Goal: Download file/media

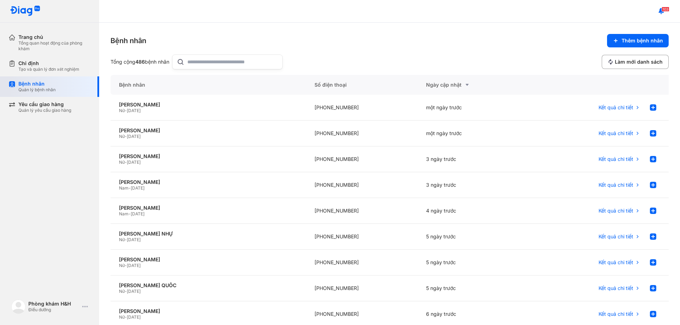
click at [43, 97] on div "Bệnh nhân Quản lý bệnh nhân" at bounding box center [53, 86] width 91 height 21
click at [49, 94] on div "Bệnh nhân Quản lý bệnh nhân" at bounding box center [53, 86] width 91 height 21
click at [56, 107] on div "Yêu cầu giao hàng" at bounding box center [44, 104] width 53 height 6
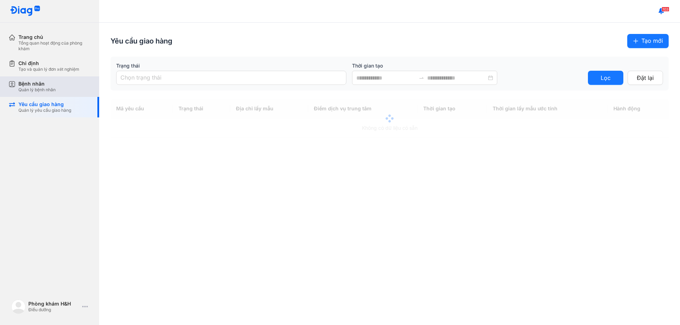
click at [55, 92] on div "Quản lý bệnh nhân" at bounding box center [36, 90] width 37 height 6
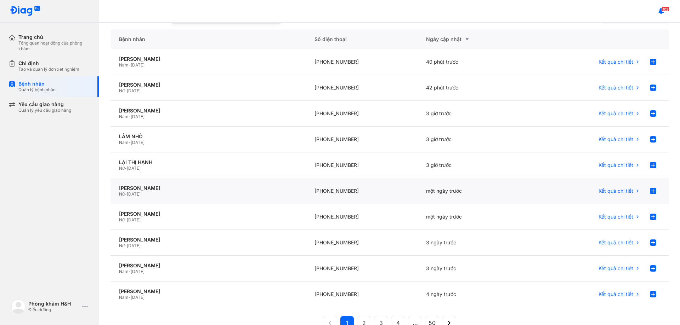
scroll to position [47, 0]
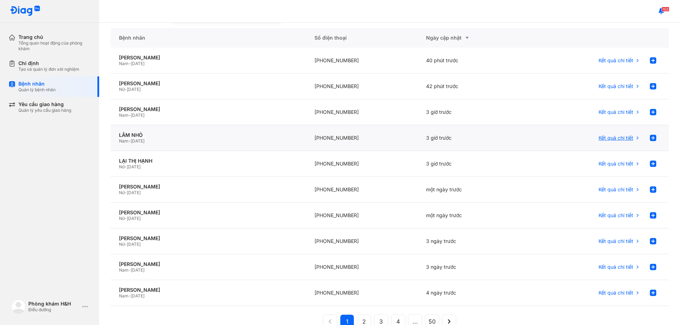
click at [611, 141] on div "Kết quả chi tiết" at bounding box center [619, 138] width 42 height 14
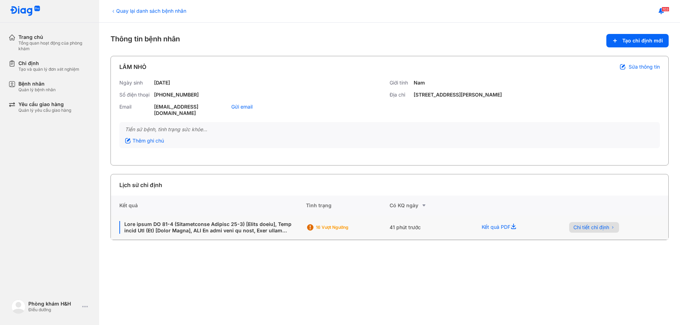
click at [598, 225] on button "Chi tiết chỉ định" at bounding box center [594, 227] width 50 height 11
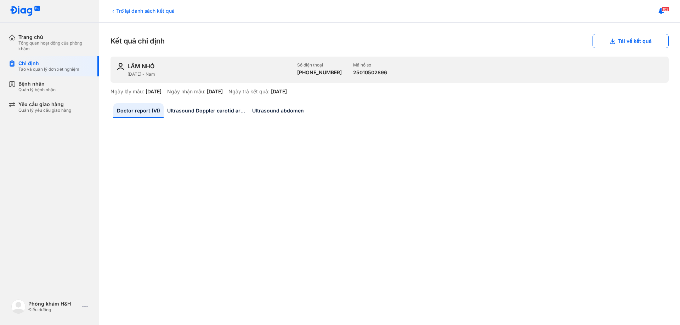
click at [603, 51] on div "Trở lại danh sách kết quả Kết quả chỉ định Tải về kết quả LÂM NHỎ [DATE] - Nam …" at bounding box center [389, 174] width 581 height 303
click at [606, 45] on button "Tải về kết quả" at bounding box center [630, 41] width 76 height 14
click at [128, 9] on div "Trở lại danh sách kết quả" at bounding box center [142, 10] width 64 height 7
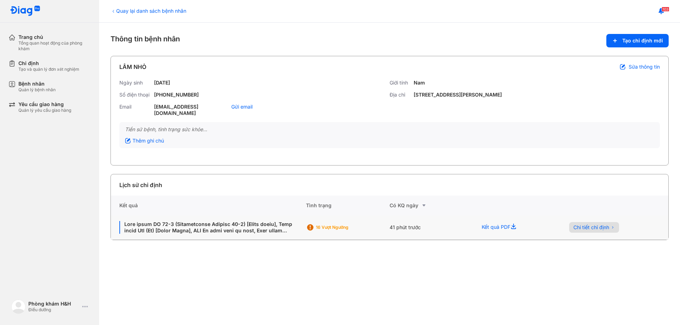
click at [576, 222] on button "Chi tiết chỉ định" at bounding box center [594, 227] width 50 height 11
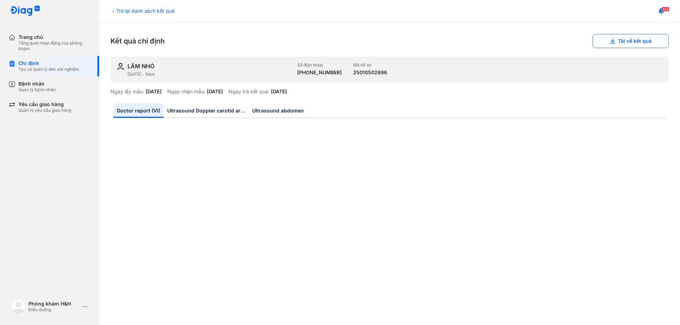
click at [116, 10] on icon at bounding box center [113, 11] width 6 height 6
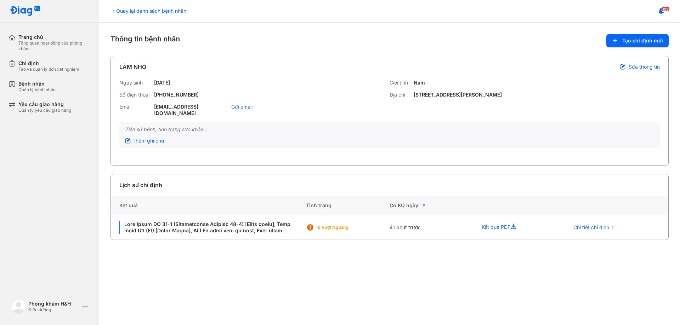
click at [118, 14] on div "Quay lại danh sách bệnh nhân" at bounding box center [148, 10] width 76 height 7
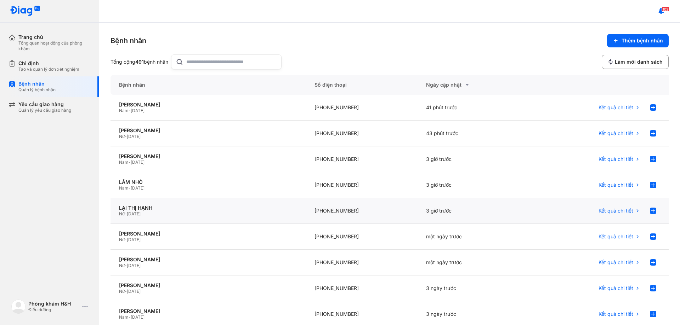
click at [606, 211] on span "Kết quả chi tiết" at bounding box center [615, 211] width 35 height 6
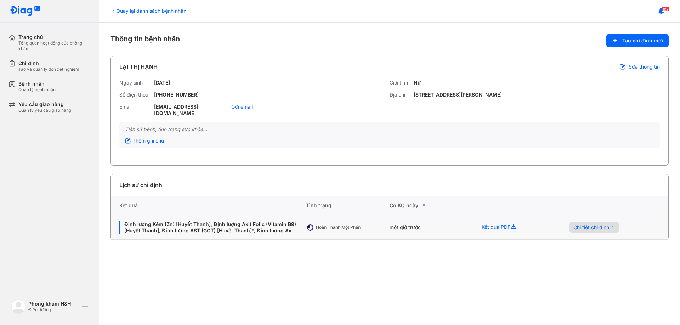
click at [577, 224] on span "Chi tiết chỉ định" at bounding box center [591, 227] width 36 height 6
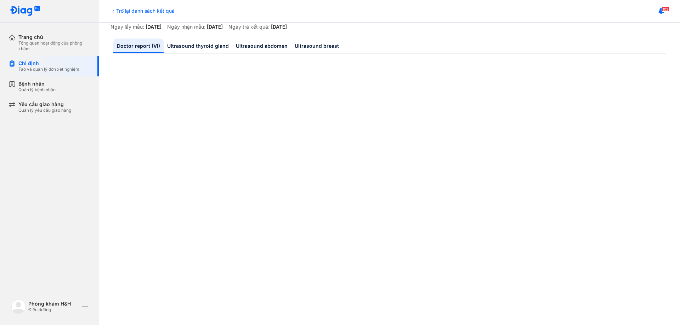
scroll to position [59, 0]
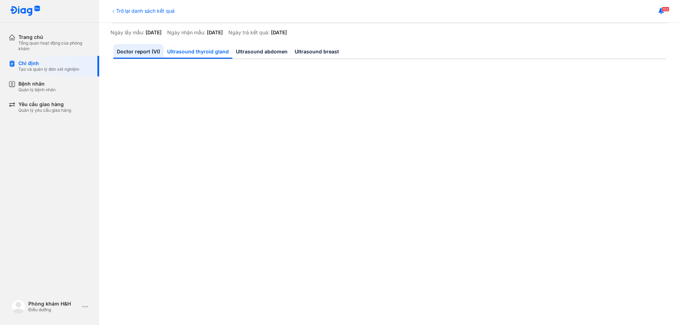
click at [196, 56] on link "Ultrasound thyroid gland" at bounding box center [198, 51] width 69 height 15
click at [265, 51] on link "Ultrasound abdomen" at bounding box center [261, 51] width 59 height 15
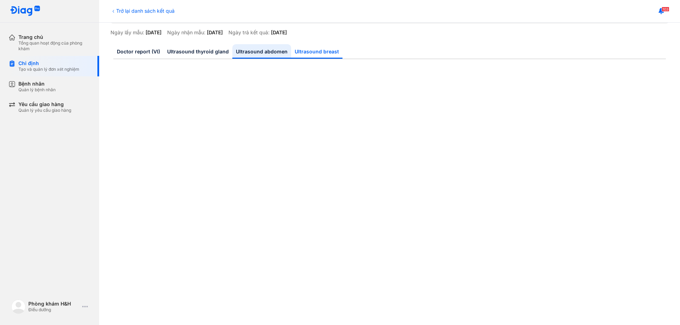
click at [311, 58] on link "Ultrasound breast" at bounding box center [316, 51] width 51 height 15
click at [256, 57] on link "Ultrasound abdomen" at bounding box center [261, 51] width 59 height 15
click at [208, 56] on link "Ultrasound thyroid gland" at bounding box center [198, 51] width 69 height 15
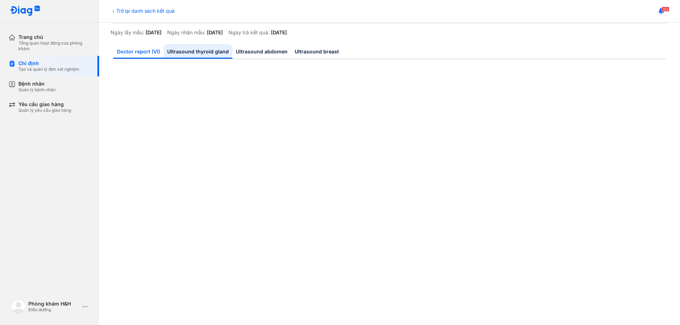
click at [143, 52] on link "Doctor report (VI)" at bounding box center [138, 51] width 50 height 15
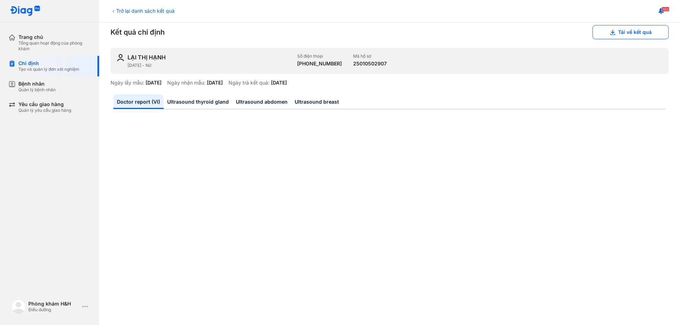
scroll to position [0, 0]
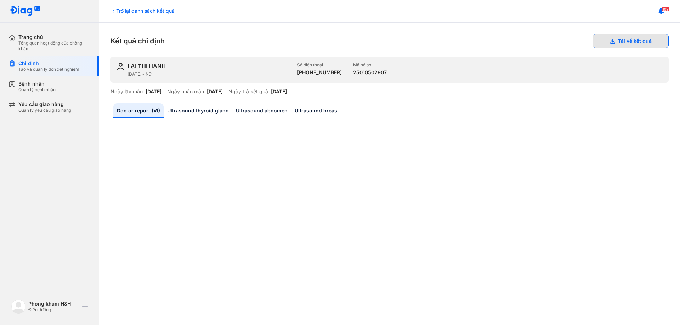
click at [642, 47] on button "Tải về kết quả" at bounding box center [630, 41] width 76 height 14
